Goal: Information Seeking & Learning: Learn about a topic

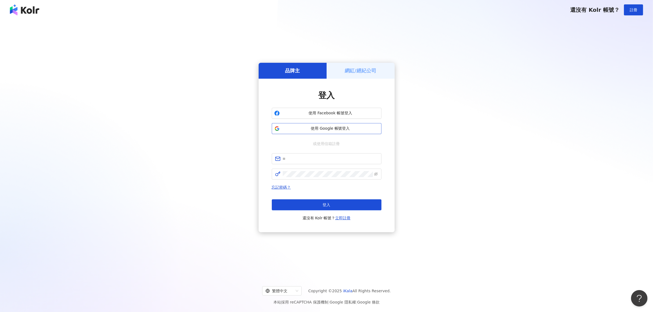
click at [335, 125] on button "使用 Google 帳號登入" at bounding box center [327, 128] width 110 height 11
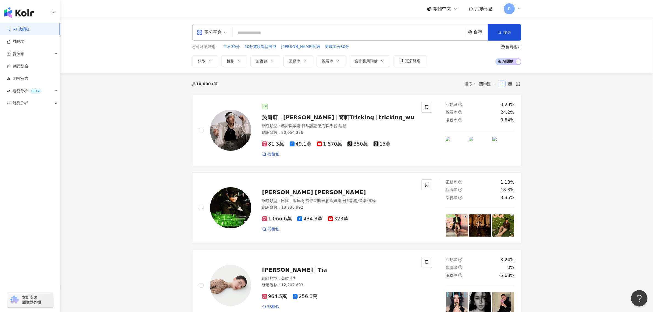
click at [280, 30] on input "search" at bounding box center [349, 33] width 229 height 10
type input "*"
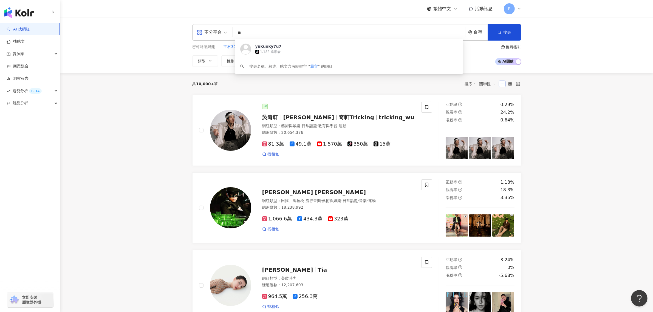
type input "**"
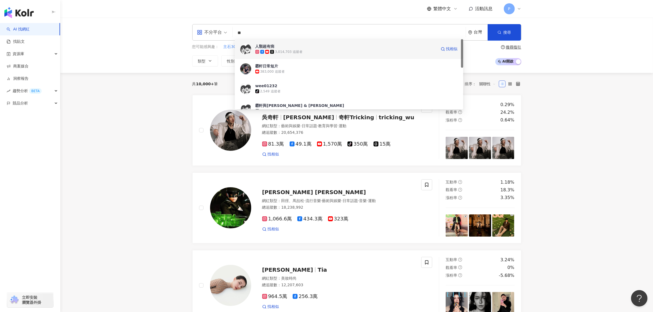
click at [310, 51] on div "3,014,703 追蹤者" at bounding box center [345, 51] width 181 height 5
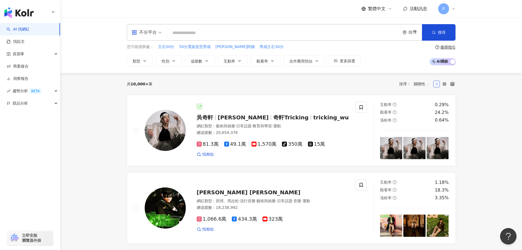
click at [247, 32] on input "search" at bounding box center [283, 33] width 229 height 10
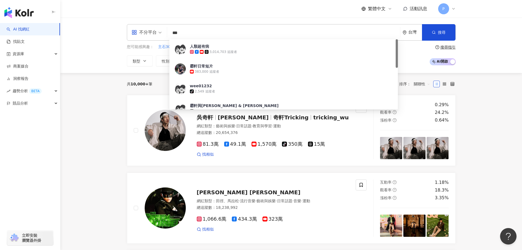
type input "**"
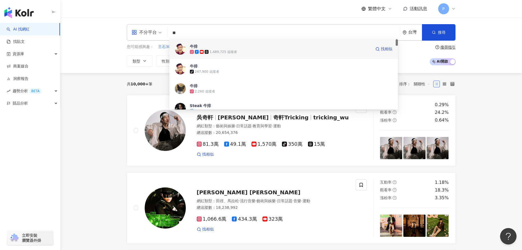
click at [242, 44] on span "牛排" at bounding box center [280, 46] width 181 height 5
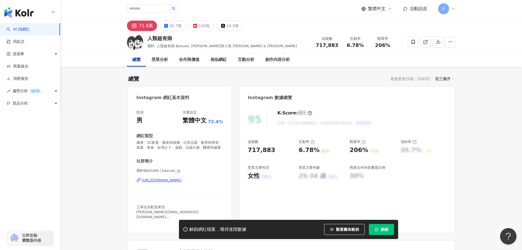
click at [385, 230] on span "解鎖" at bounding box center [385, 229] width 8 height 4
click at [253, 60] on div "互動分析" at bounding box center [246, 59] width 16 height 7
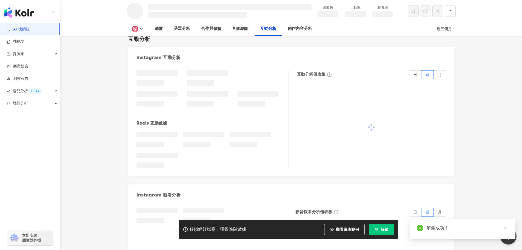
scroll to position [924, 0]
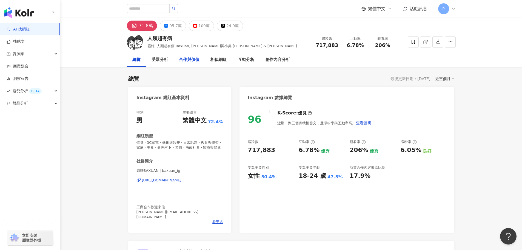
click at [189, 60] on div "合作與價值" at bounding box center [189, 59] width 21 height 7
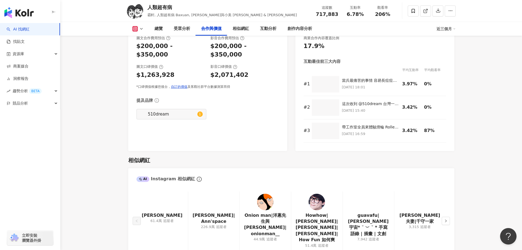
scroll to position [808, 0]
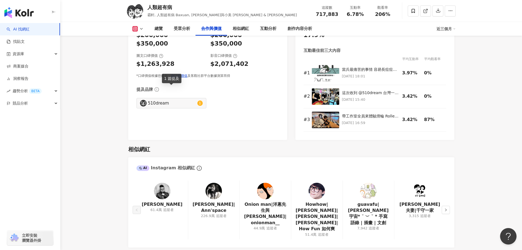
click at [170, 100] on div "510dream" at bounding box center [172, 103] width 48 height 6
type input "********"
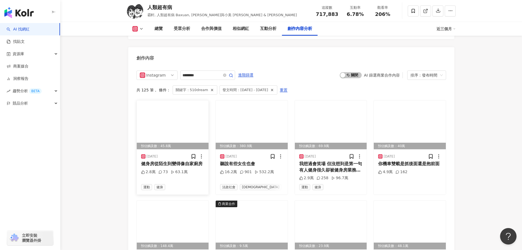
scroll to position [1694, 0]
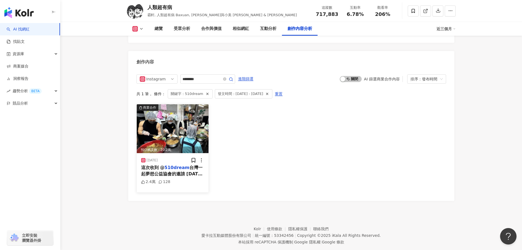
click at [189, 165] on span "台灣一起夢想公益協會的邀請 [DATE]帶工作室全員來到『[GEOGRAPHIC_DATA]博愛菁莪愛心會』當小幫手，與其他志工一起備菜、送餐，能感受到每位志…" at bounding box center [172, 226] width 63 height 122
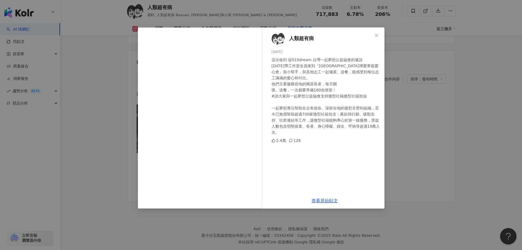
click at [425, 124] on div "人類超有病 [DATE] 這次收到 @510dream 台灣一起夢想公益協會的邀請 [DATE]帶工作室全員來到『[GEOGRAPHIC_DATA]博愛菁莪愛…" at bounding box center [261, 125] width 522 height 250
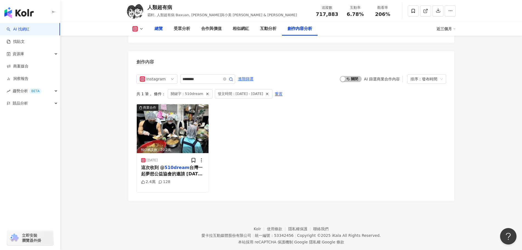
click at [163, 32] on div "總覽" at bounding box center [158, 29] width 19 height 14
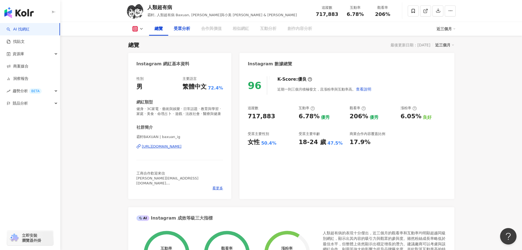
click at [176, 32] on div "受眾分析" at bounding box center [181, 29] width 27 height 14
click at [295, 28] on div "創作內容分析" at bounding box center [300, 29] width 25 height 7
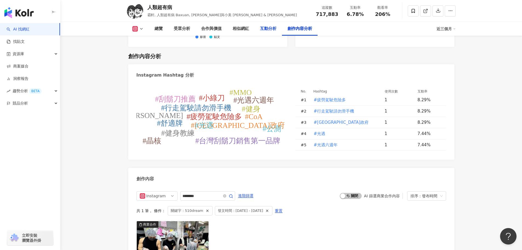
click at [273, 28] on div "互動分析" at bounding box center [268, 29] width 16 height 7
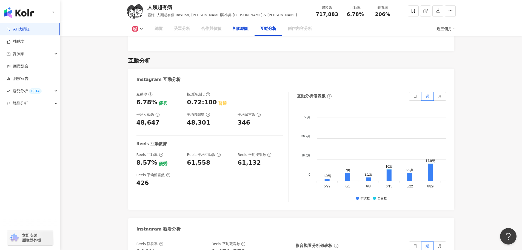
click at [233, 31] on div "相似網紅" at bounding box center [241, 29] width 16 height 7
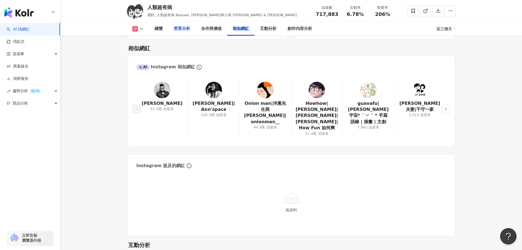
click at [180, 33] on div "受眾分析" at bounding box center [181, 29] width 27 height 14
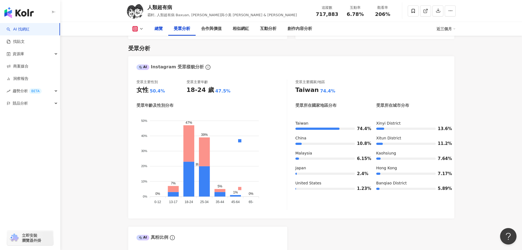
click at [165, 33] on div "總覽" at bounding box center [158, 29] width 19 height 14
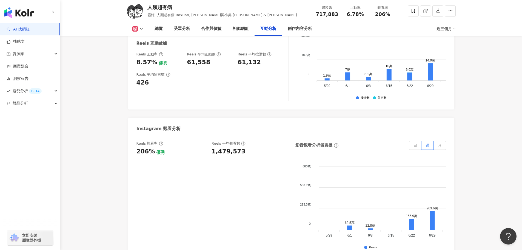
scroll to position [1206, 0]
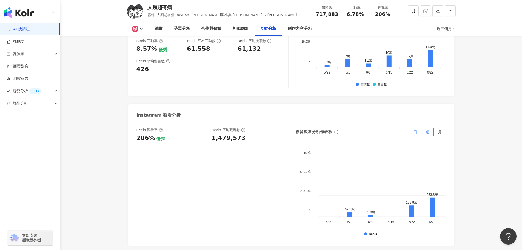
click at [415, 130] on span "日" at bounding box center [415, 132] width 4 height 4
click at [427, 128] on label "週" at bounding box center [428, 132] width 12 height 9
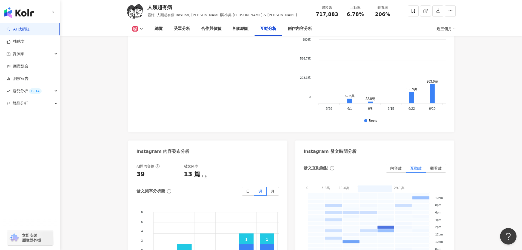
scroll to position [1371, 0]
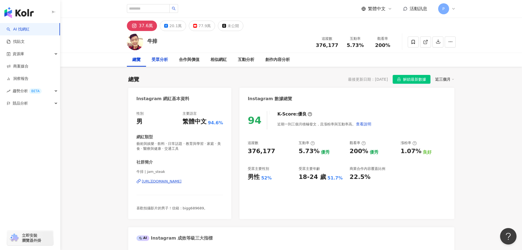
click at [161, 64] on div "受眾分析" at bounding box center [159, 60] width 27 height 14
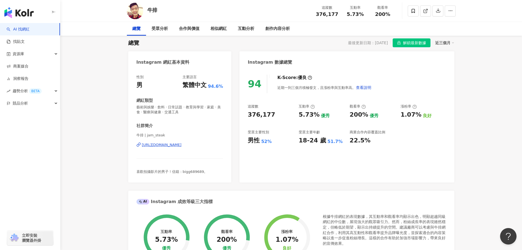
scroll to position [55, 0]
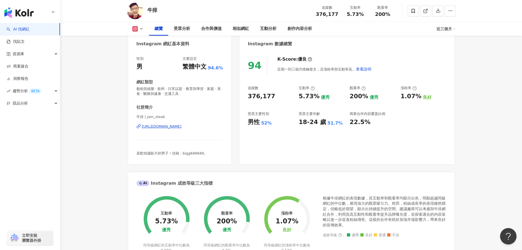
click at [179, 126] on div "https://www.instagram.com/jam_steak/" at bounding box center [162, 126] width 40 height 5
